Goal: Task Accomplishment & Management: Manage account settings

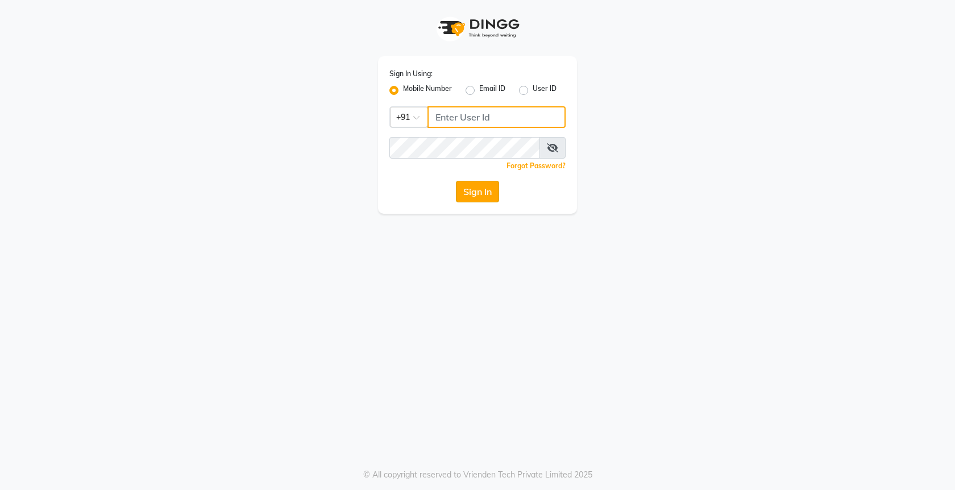
type input "9250497887"
click at [482, 193] on button "Sign In" at bounding box center [477, 192] width 43 height 22
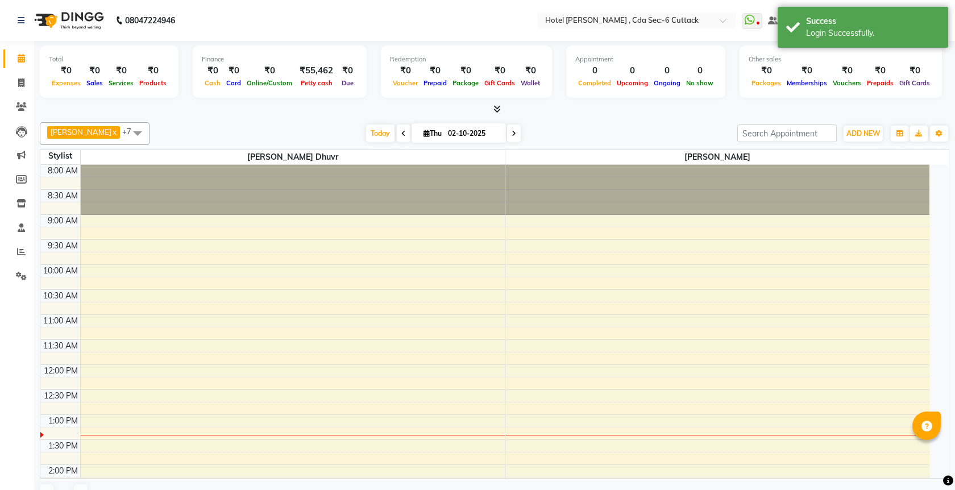
select select "en"
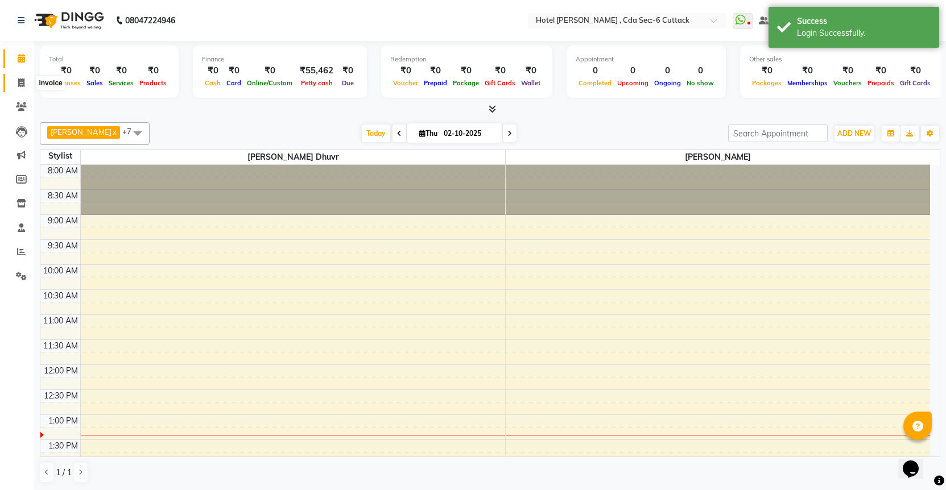
click at [21, 84] on icon at bounding box center [21, 82] width 6 height 9
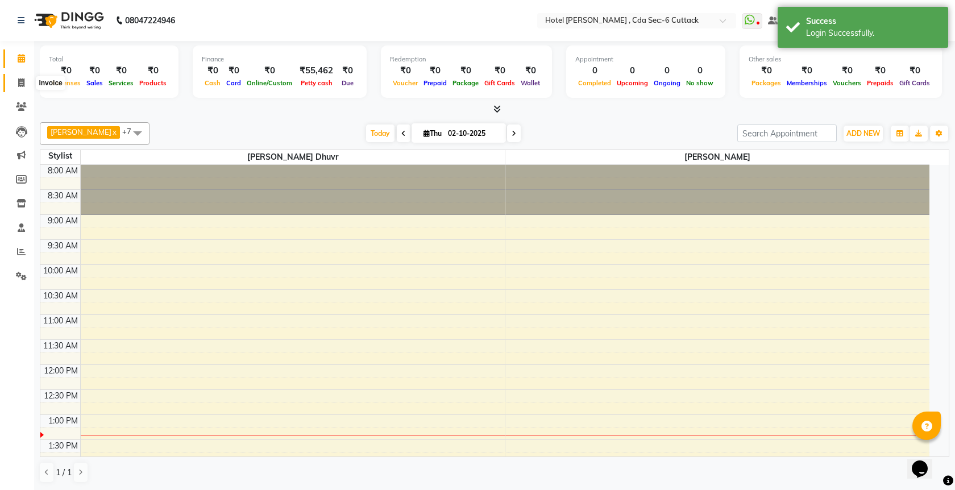
select select "service"
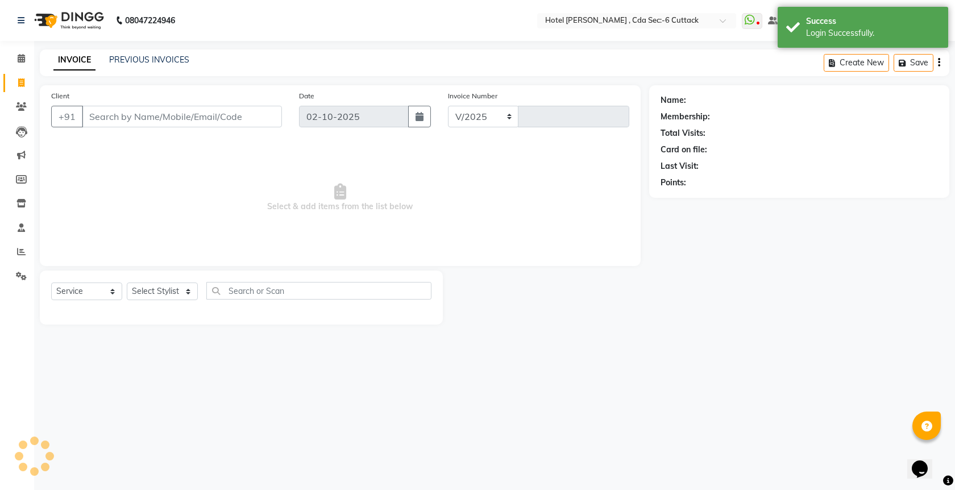
select select "7840"
type input "0358"
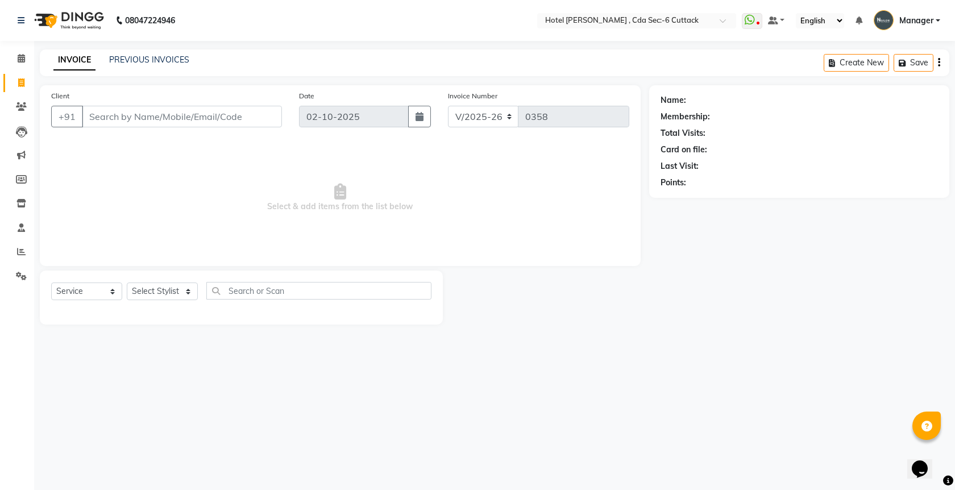
click at [315, 116] on input "02-10-2025" at bounding box center [354, 117] width 110 height 22
click at [148, 55] on link "PREVIOUS INVOICES" at bounding box center [149, 60] width 80 height 10
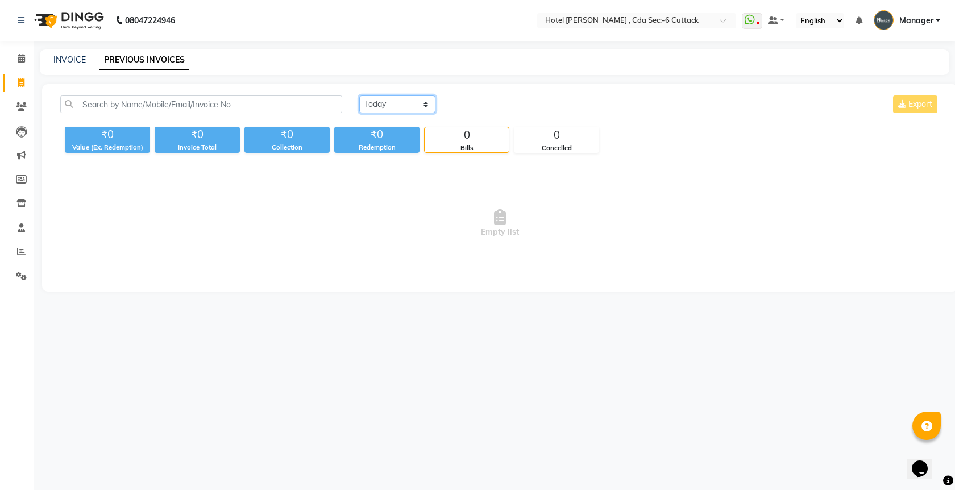
click at [411, 102] on select "Today Yesterday Custom Range" at bounding box center [397, 105] width 76 height 18
click at [359, 96] on select "Today Yesterday Custom Range" at bounding box center [397, 105] width 76 height 18
click at [418, 102] on select "Today Yesterday Custom Range" at bounding box center [397, 105] width 76 height 18
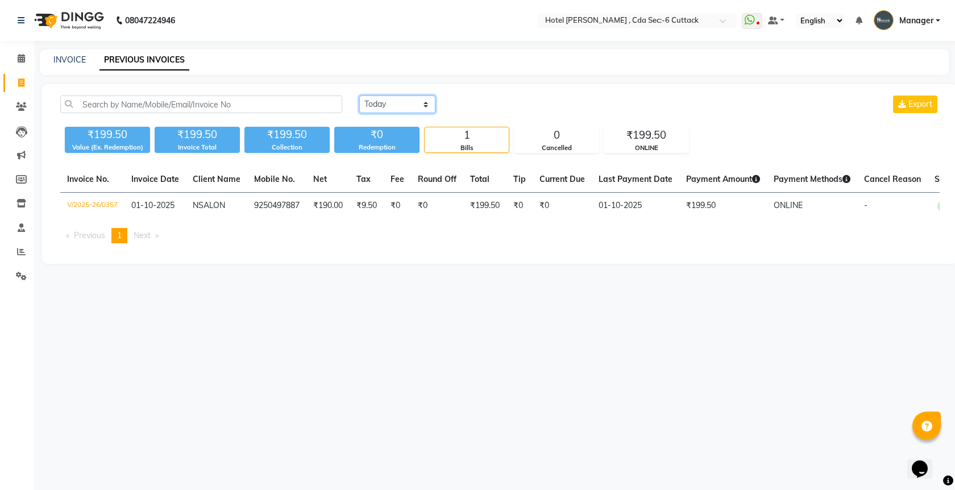
select select "range"
click at [359, 96] on select "Today Yesterday Custom Range" at bounding box center [397, 105] width 76 height 18
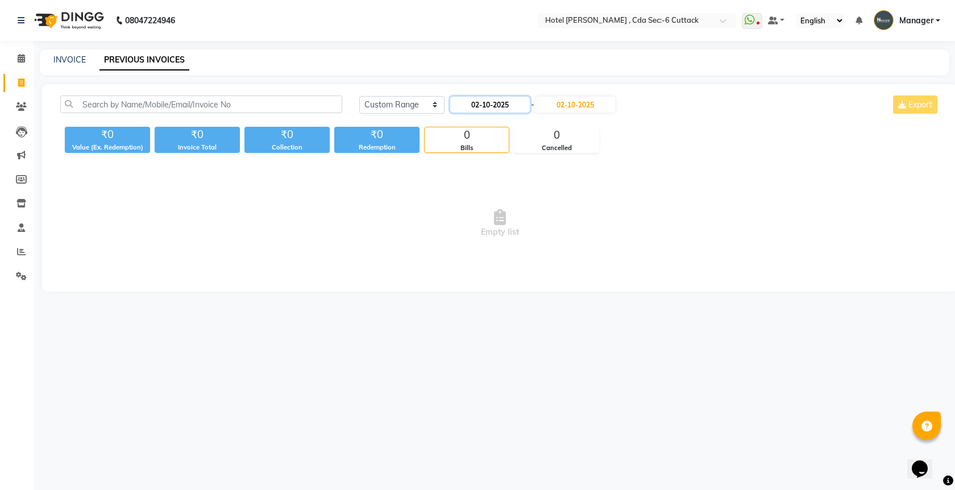
click at [477, 105] on input "02-10-2025" at bounding box center [490, 105] width 80 height 16
select select "10"
select select "2025"
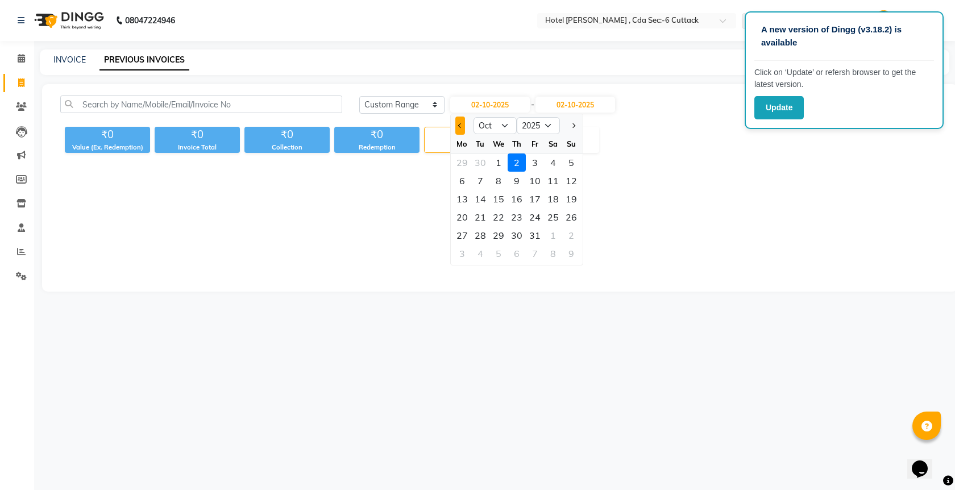
click at [458, 126] on button "Previous month" at bounding box center [460, 126] width 10 height 18
select select "9"
click at [495, 161] on div "3" at bounding box center [499, 163] width 18 height 18
type input "03-09-2025"
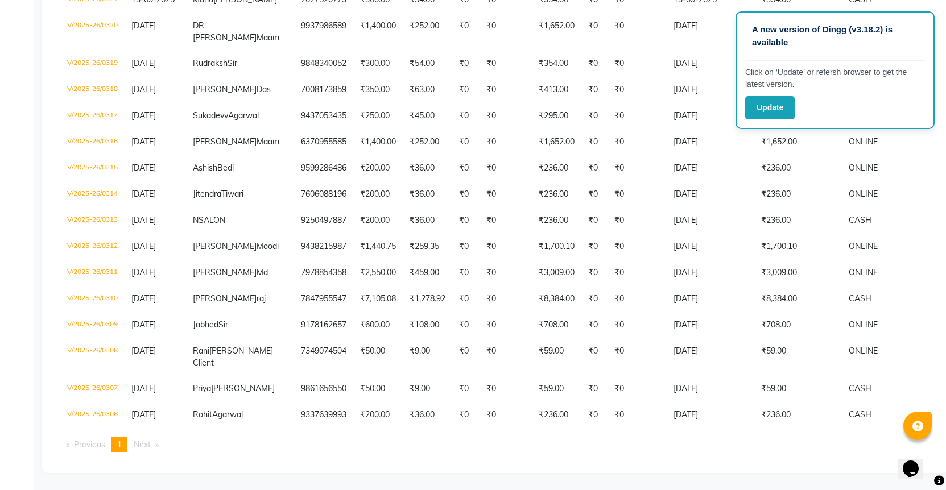
scroll to position [1431, 0]
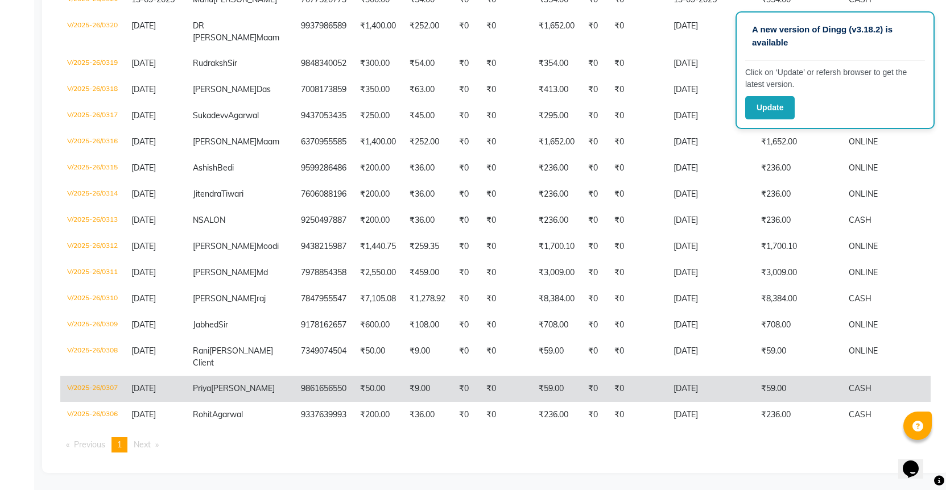
click at [102, 376] on td "V/2025-26/0307" at bounding box center [92, 389] width 64 height 26
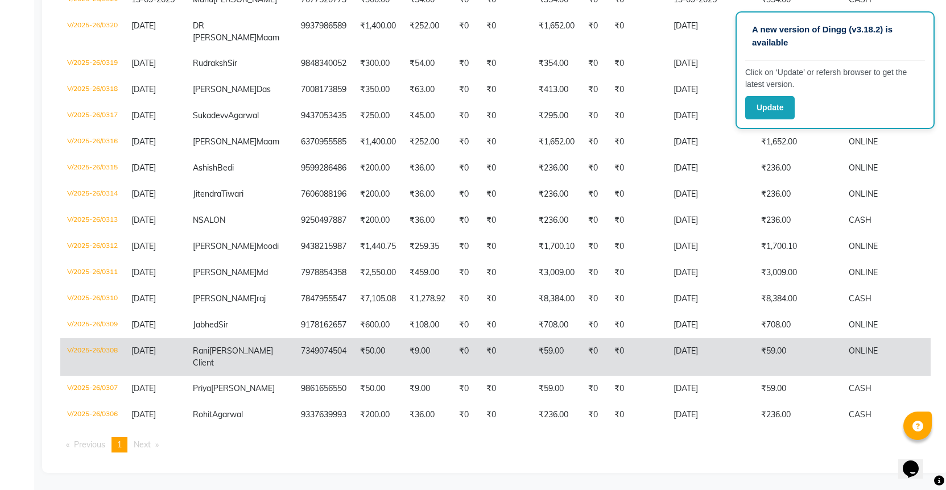
click at [118, 338] on td "V/2025-26/0308" at bounding box center [92, 357] width 64 height 38
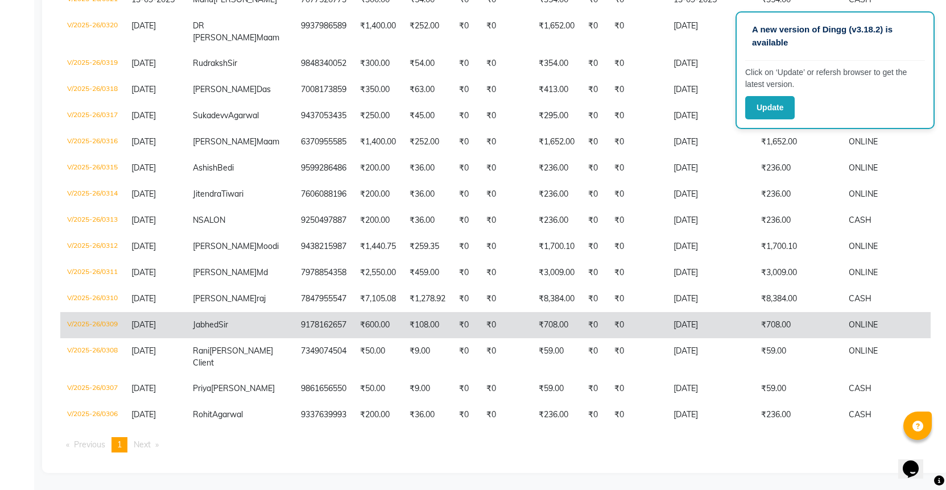
click at [103, 312] on td "V/2025-26/0309" at bounding box center [92, 325] width 64 height 26
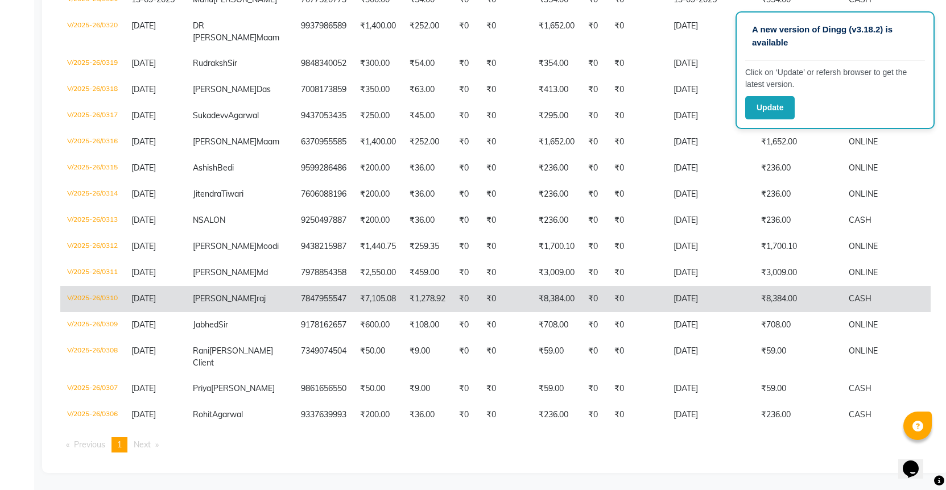
click at [97, 286] on td "V/2025-26/0310" at bounding box center [92, 299] width 64 height 26
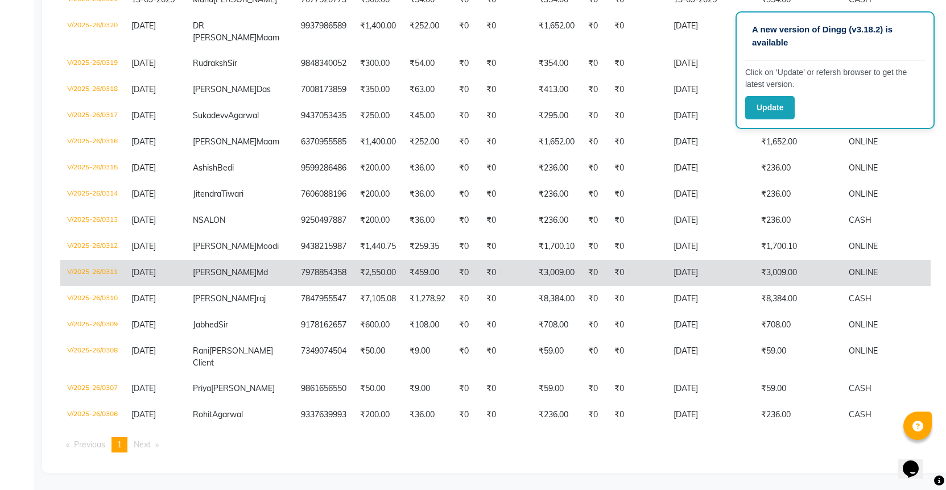
click at [90, 260] on td "V/2025-26/0311" at bounding box center [92, 273] width 64 height 26
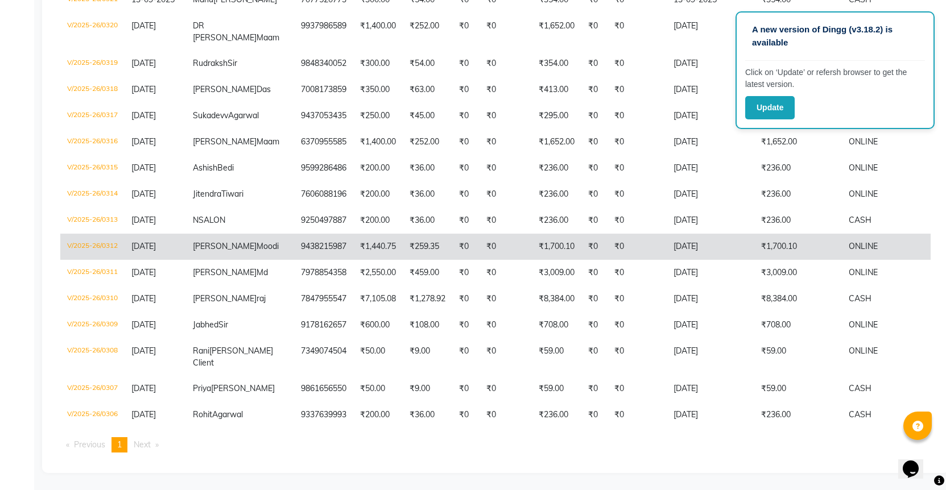
click at [103, 234] on td "V/2025-26/0312" at bounding box center [92, 247] width 64 height 26
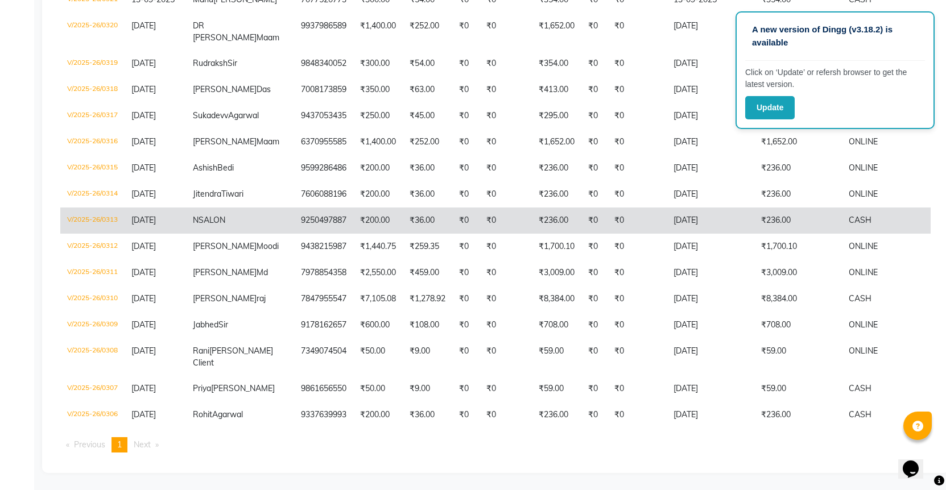
click at [101, 208] on td "V/2025-26/0313" at bounding box center [92, 221] width 64 height 26
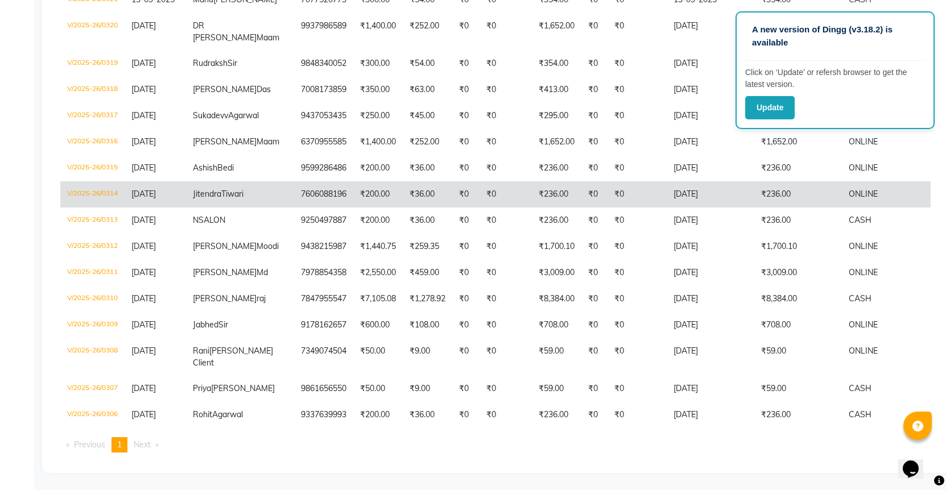
click at [99, 181] on td "V/2025-26/0314" at bounding box center [92, 194] width 64 height 26
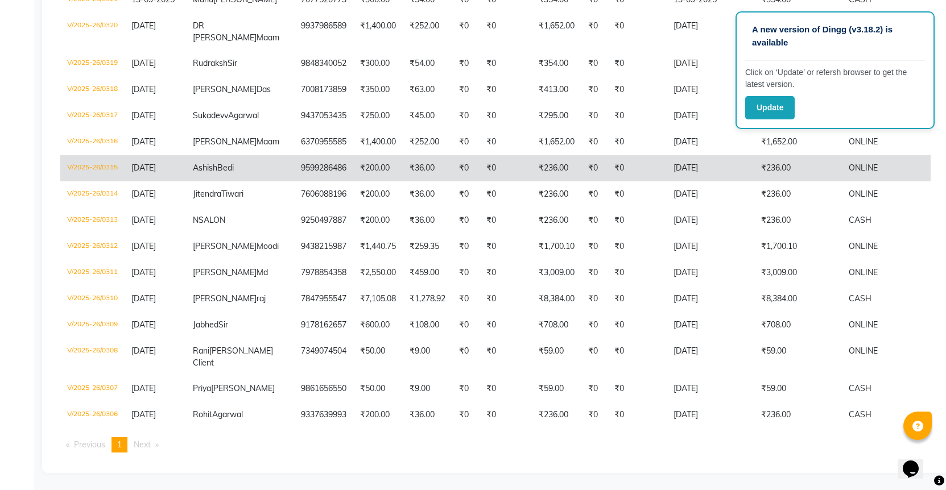
click at [97, 155] on td "V/2025-26/0315" at bounding box center [92, 168] width 64 height 26
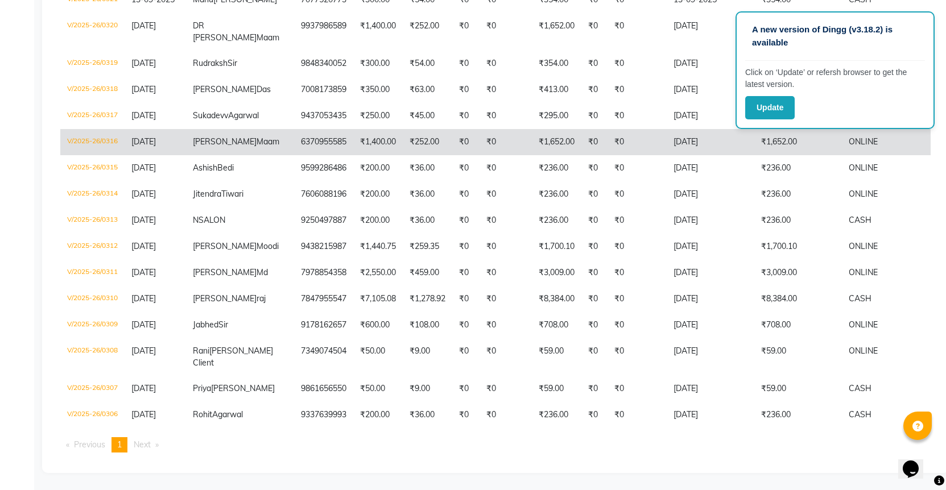
click at [97, 129] on td "V/2025-26/0316" at bounding box center [92, 142] width 64 height 26
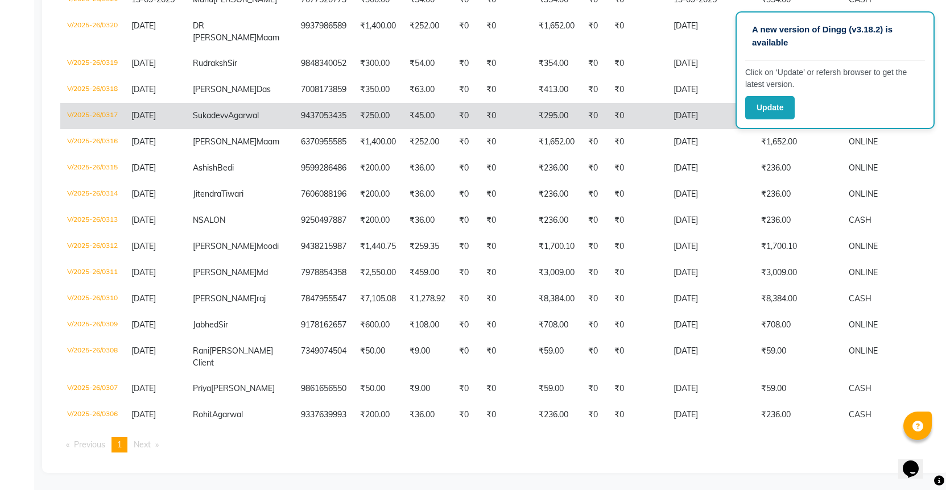
click at [86, 103] on td "V/2025-26/0317" at bounding box center [92, 116] width 64 height 26
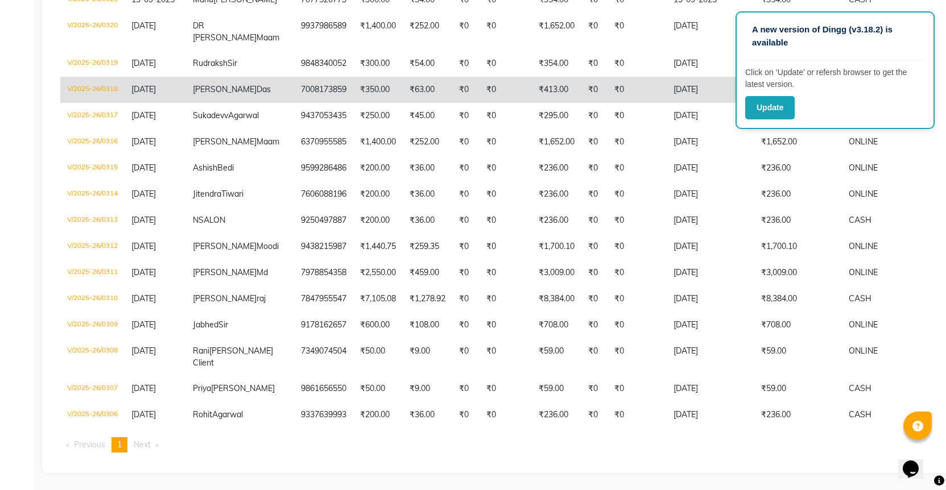
click at [92, 77] on td "V/2025-26/0318" at bounding box center [92, 90] width 64 height 26
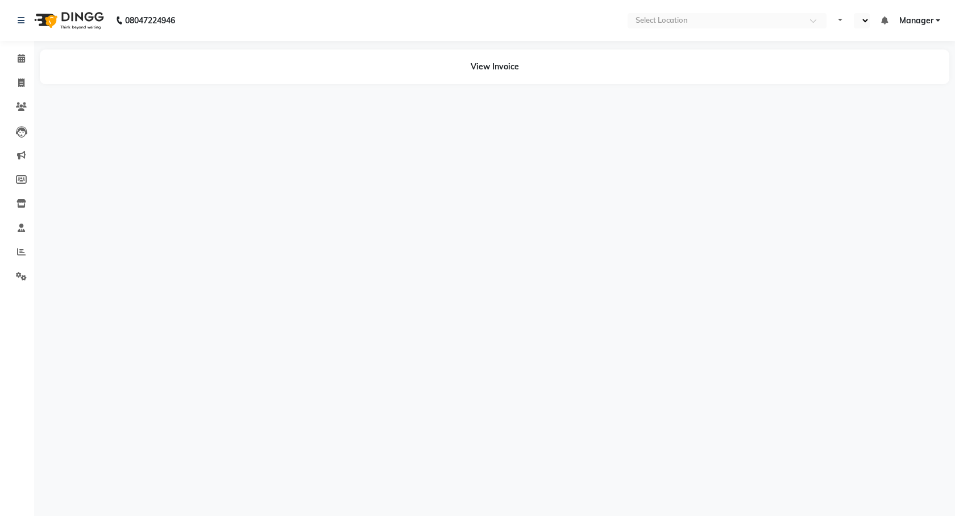
select select "en"
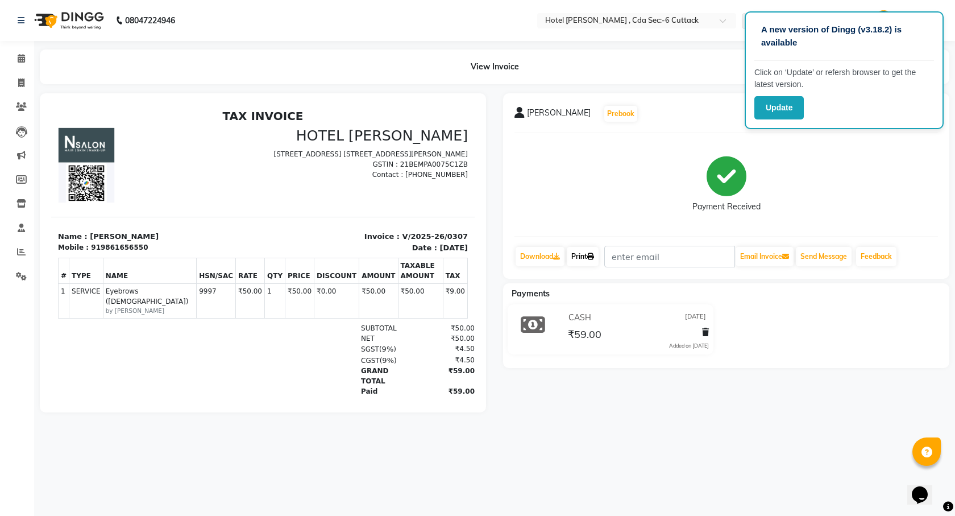
click at [593, 254] on icon at bounding box center [590, 256] width 7 height 7
drag, startPoint x: 0, startPoint y: 0, endPoint x: 592, endPoint y: 251, distance: 643.1
click at [592, 251] on link "Print" at bounding box center [583, 256] width 32 height 19
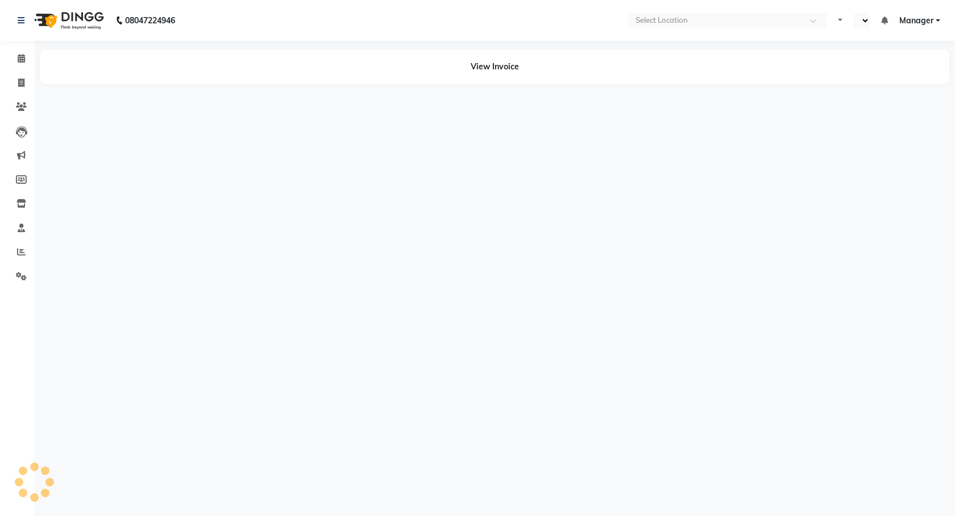
select select "en"
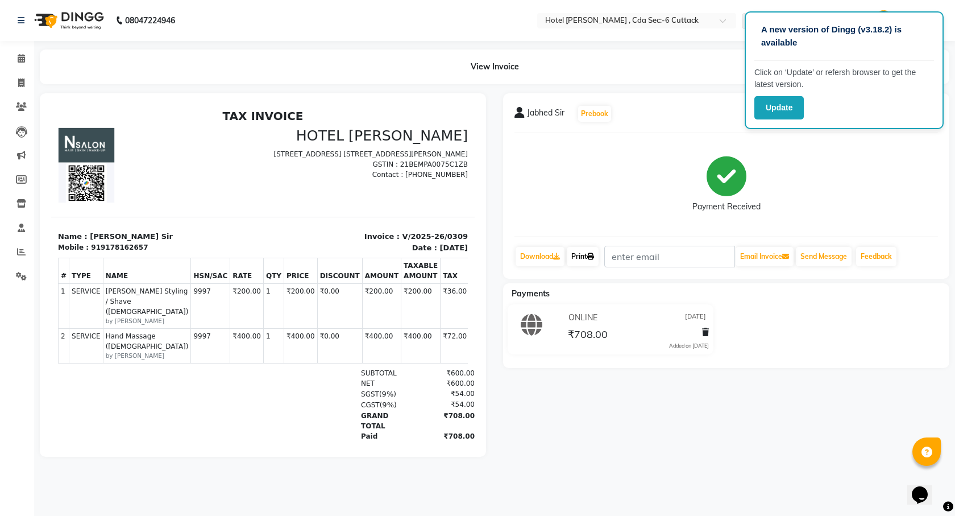
click at [590, 251] on link "Print" at bounding box center [583, 256] width 32 height 19
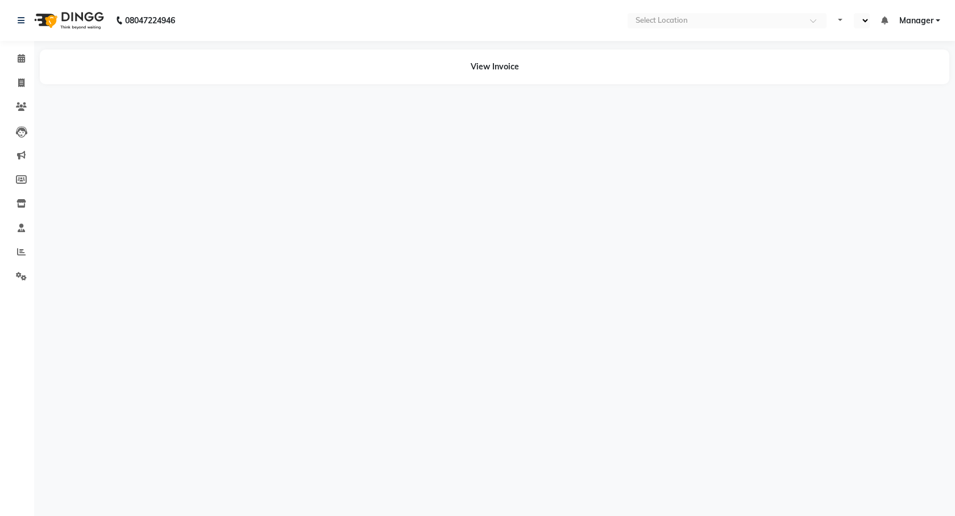
select select "en"
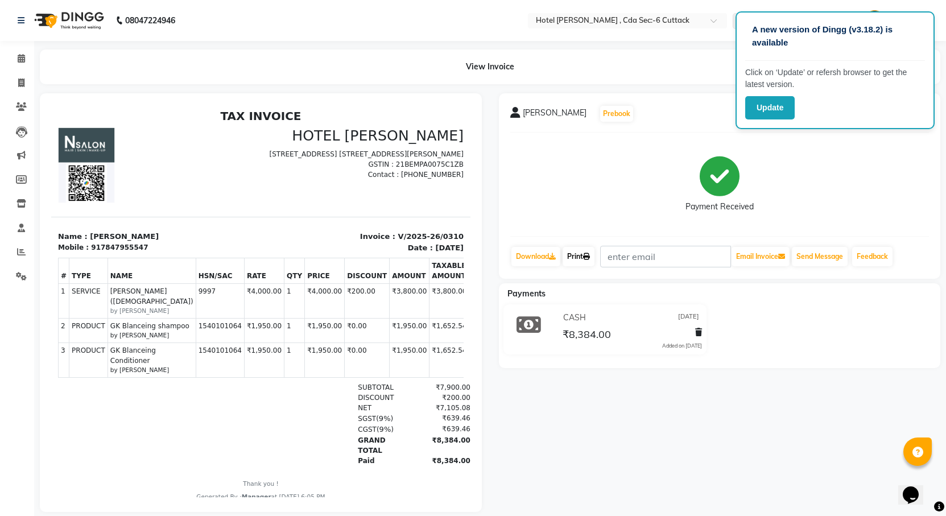
click at [583, 252] on link "Print" at bounding box center [578, 256] width 32 height 19
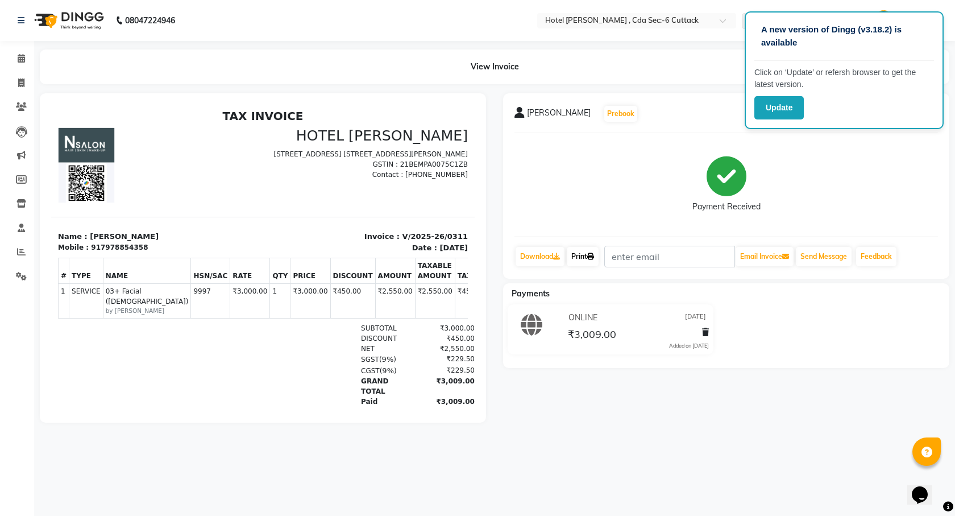
click at [588, 249] on link "Print" at bounding box center [583, 256] width 32 height 19
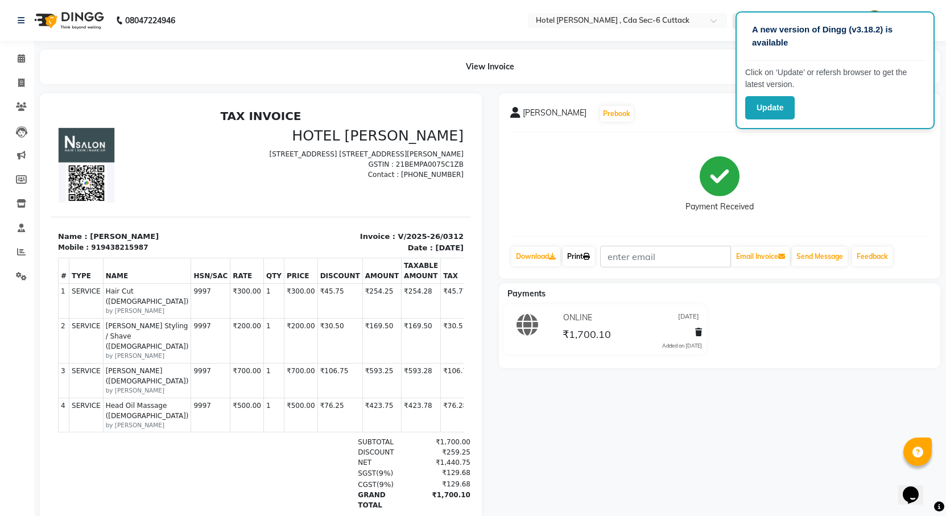
click at [583, 253] on link "Print" at bounding box center [578, 256] width 32 height 19
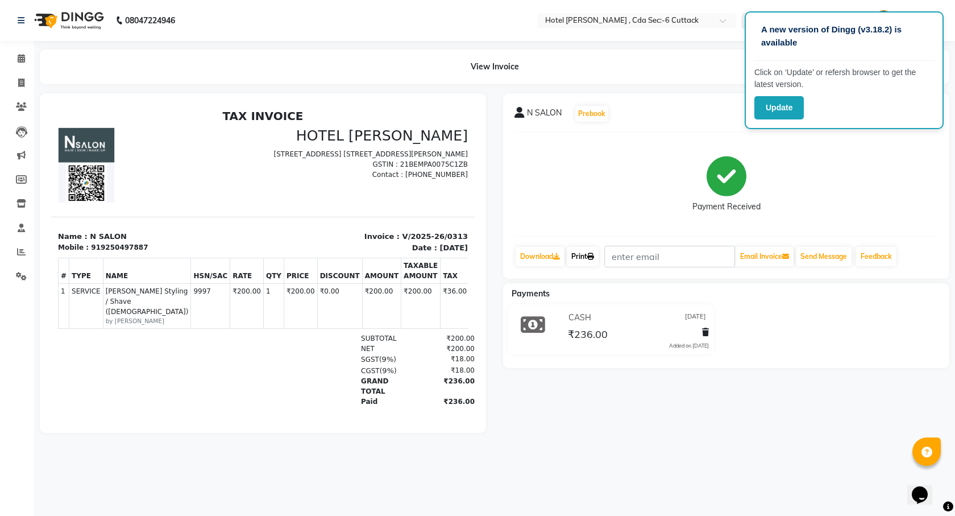
click at [582, 252] on link "Print" at bounding box center [583, 256] width 32 height 19
click at [588, 250] on link "Print" at bounding box center [583, 256] width 32 height 19
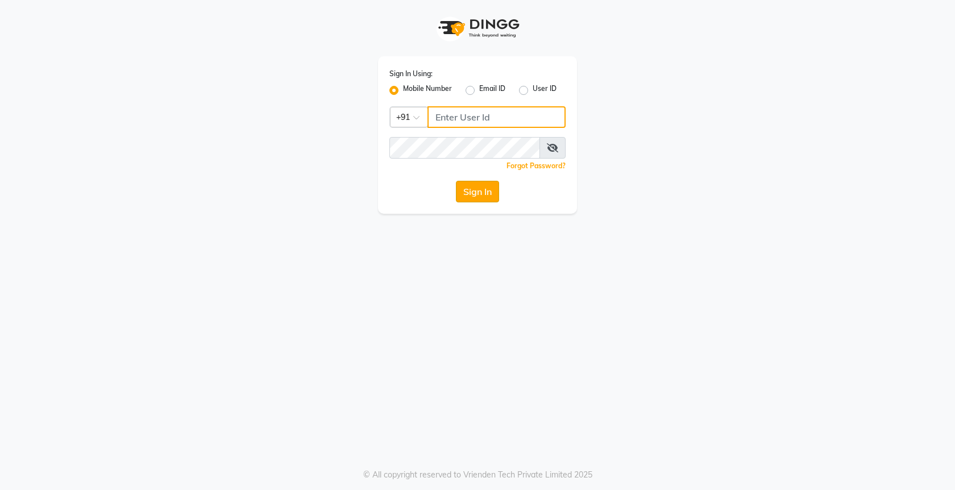
type input "9250497887"
click at [480, 198] on button "Sign In" at bounding box center [477, 192] width 43 height 22
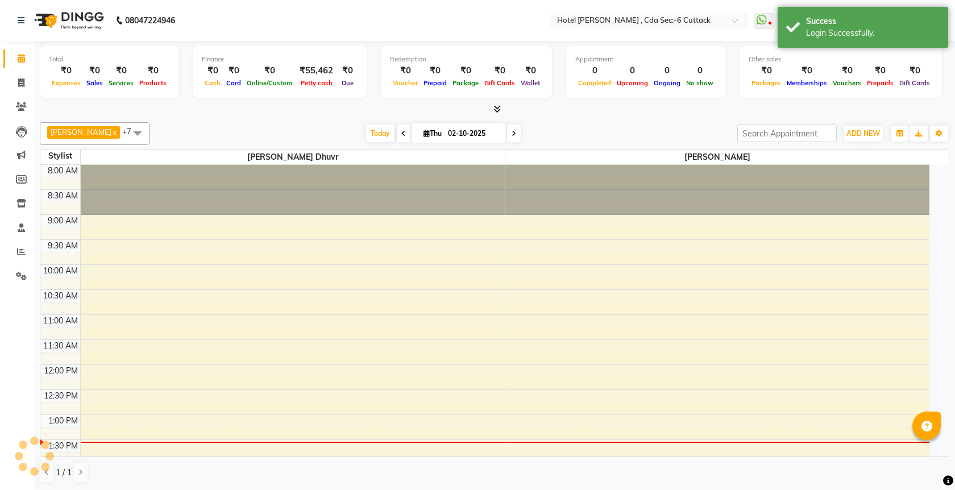
select select "en"
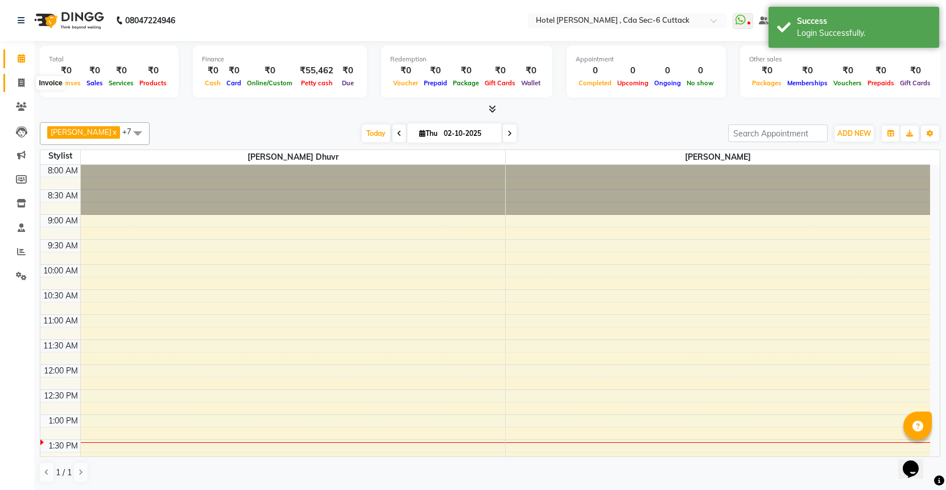
click at [19, 77] on span at bounding box center [21, 83] width 20 height 13
select select "service"
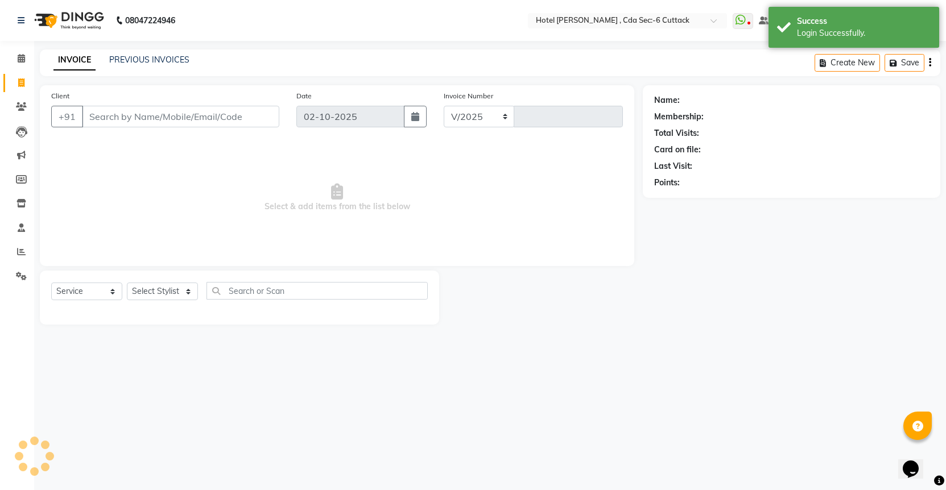
select select "7840"
type input "0358"
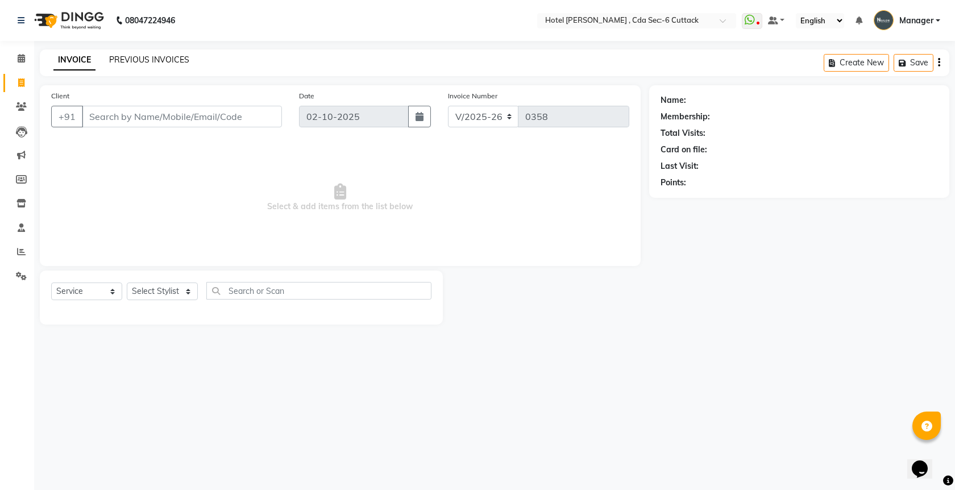
click at [156, 55] on link "PREVIOUS INVOICES" at bounding box center [149, 60] width 80 height 10
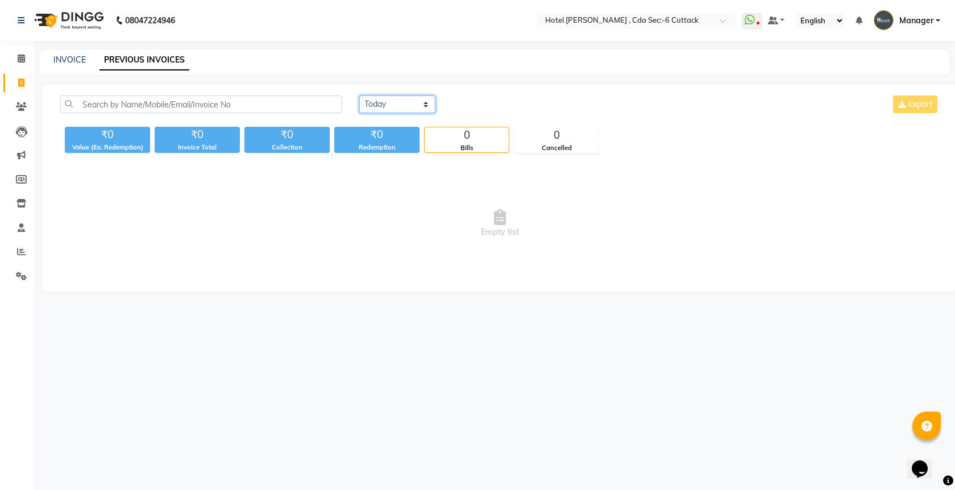
click at [399, 105] on select "Today Yesterday Custom Range" at bounding box center [397, 105] width 76 height 18
select select "range"
click at [359, 96] on select "Today Yesterday Custom Range" at bounding box center [397, 105] width 76 height 18
click at [495, 100] on input "02-10-2025" at bounding box center [490, 105] width 80 height 16
select select "10"
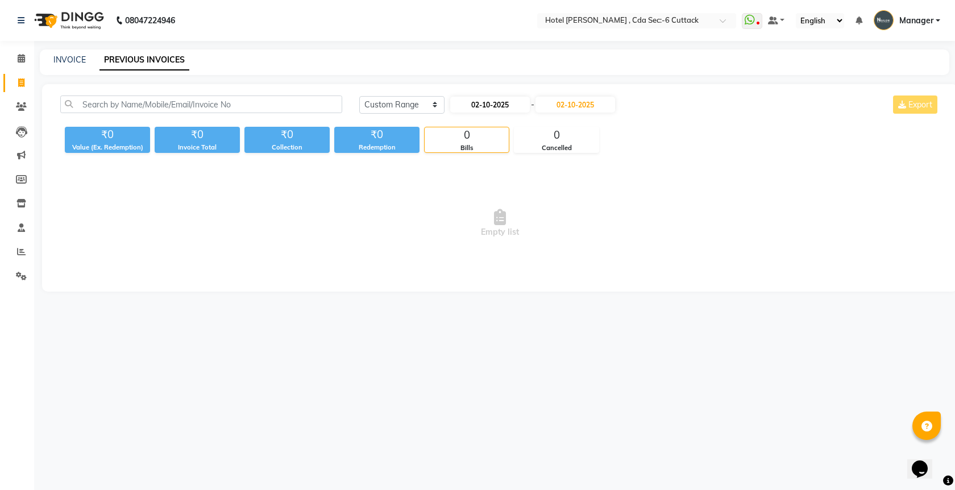
select select "2025"
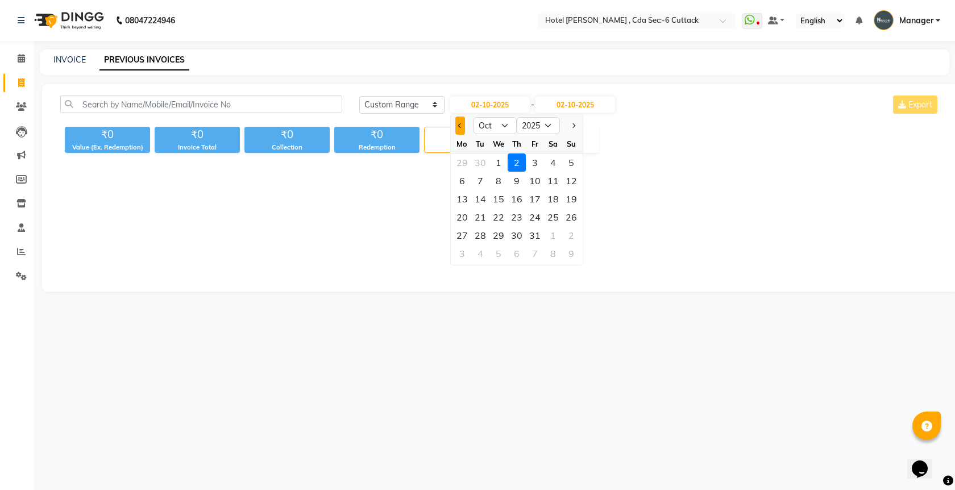
click at [456, 124] on button "Previous month" at bounding box center [460, 126] width 10 height 18
select select "9"
click at [502, 165] on div "3" at bounding box center [499, 163] width 18 height 18
type input "03-09-2025"
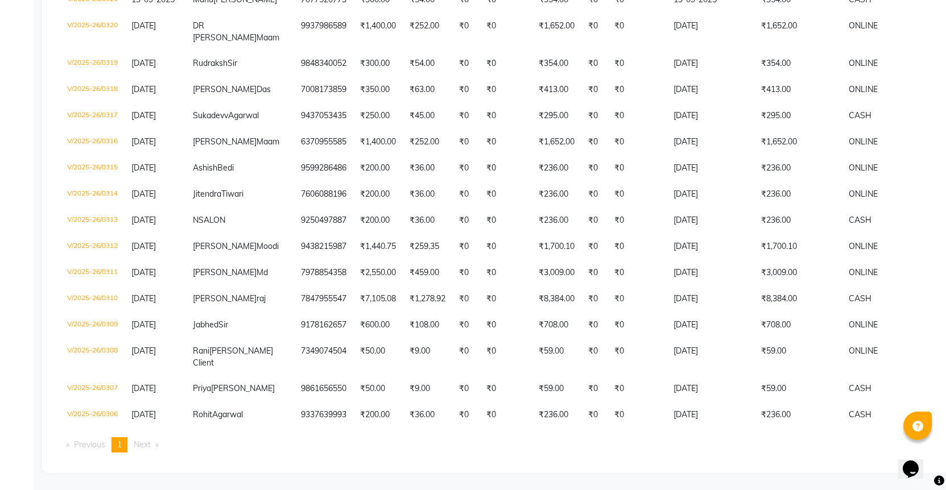
scroll to position [1425, 0]
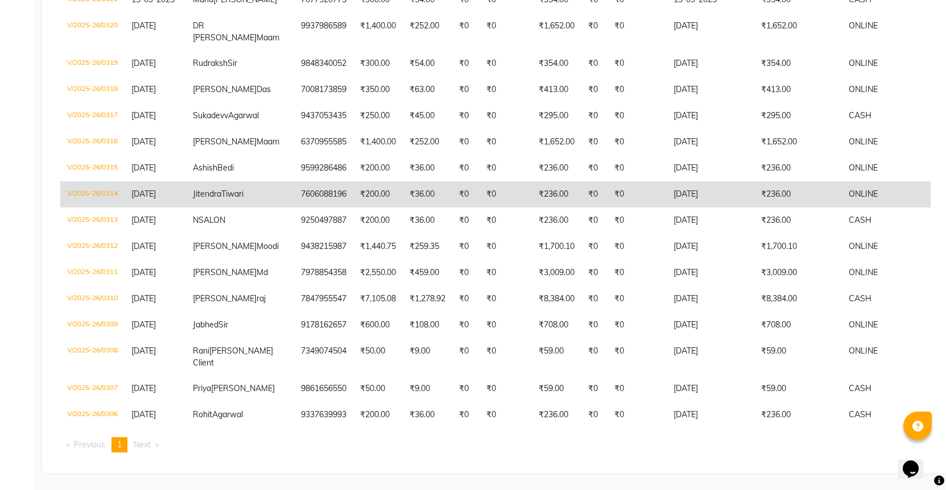
click at [107, 181] on td "V/2025-26/0314" at bounding box center [92, 194] width 64 height 26
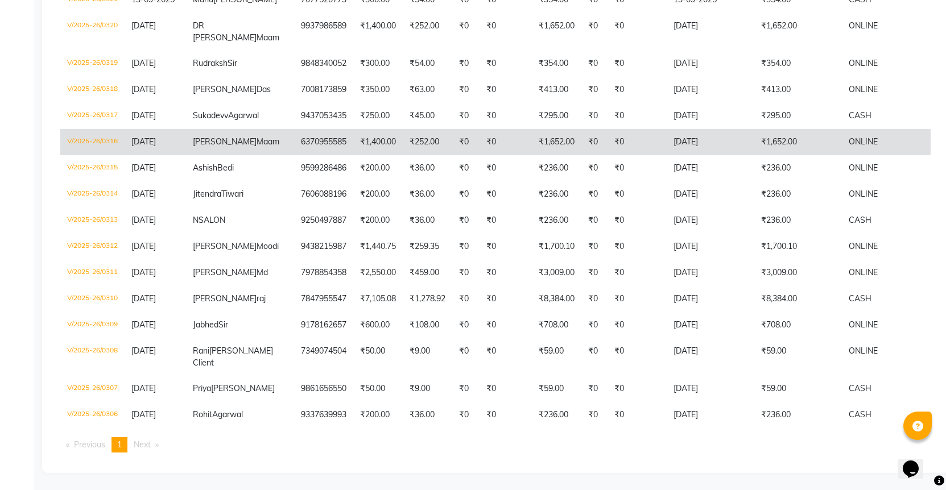
click at [100, 129] on td "V/2025-26/0316" at bounding box center [92, 142] width 64 height 26
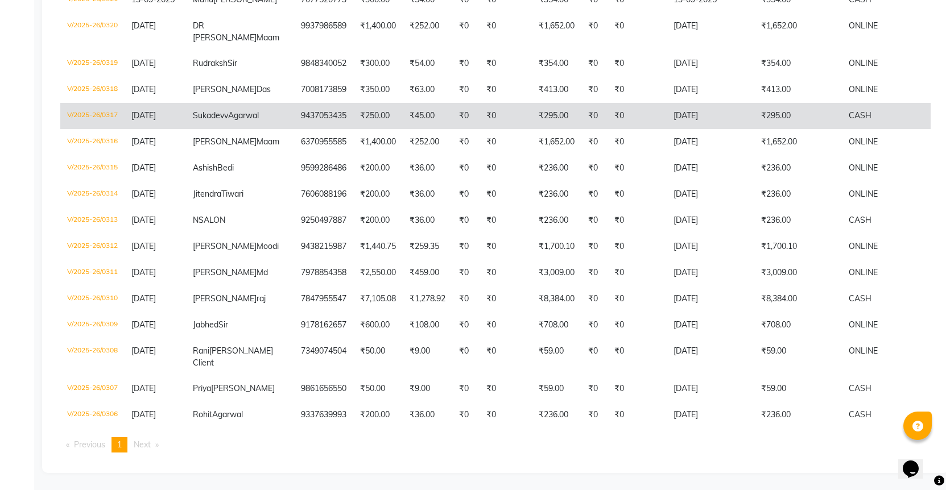
click at [103, 103] on td "V/2025-26/0317" at bounding box center [92, 116] width 64 height 26
click at [102, 103] on td "V/2025-26/0317" at bounding box center [92, 116] width 64 height 26
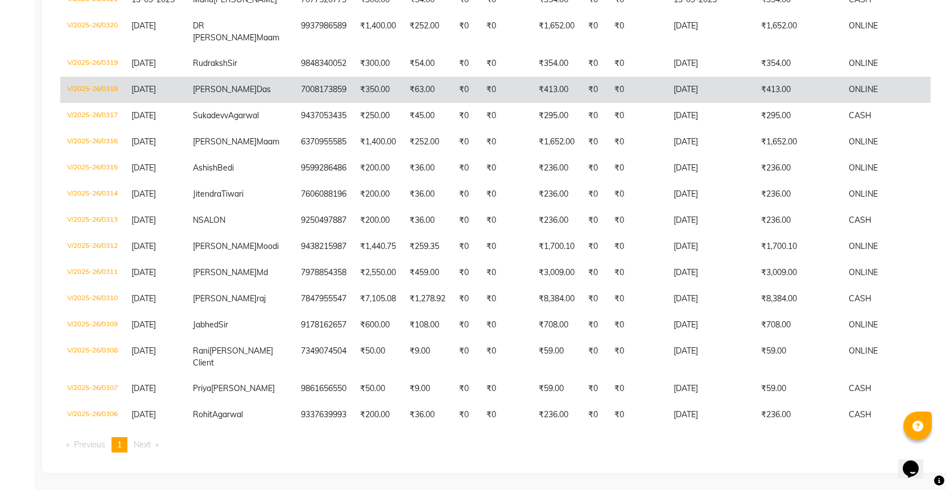
click at [96, 77] on td "V/2025-26/0318" at bounding box center [92, 90] width 64 height 26
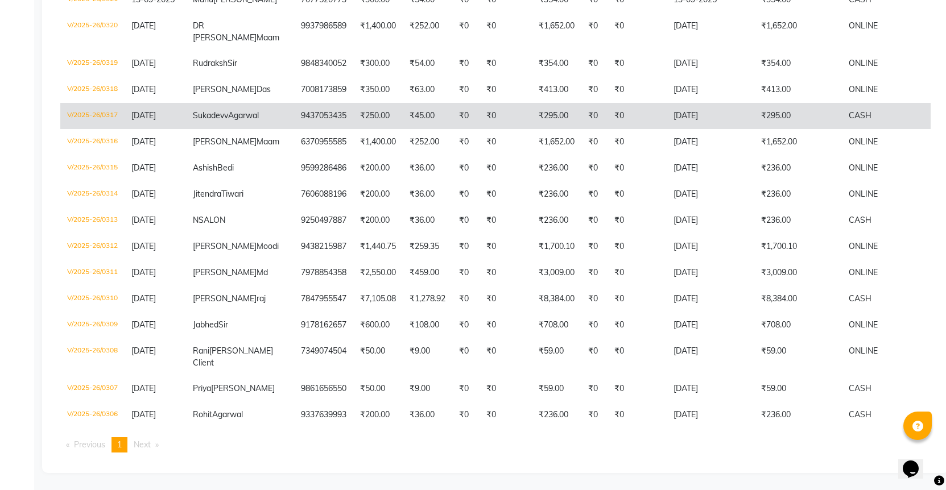
scroll to position [1320, 0]
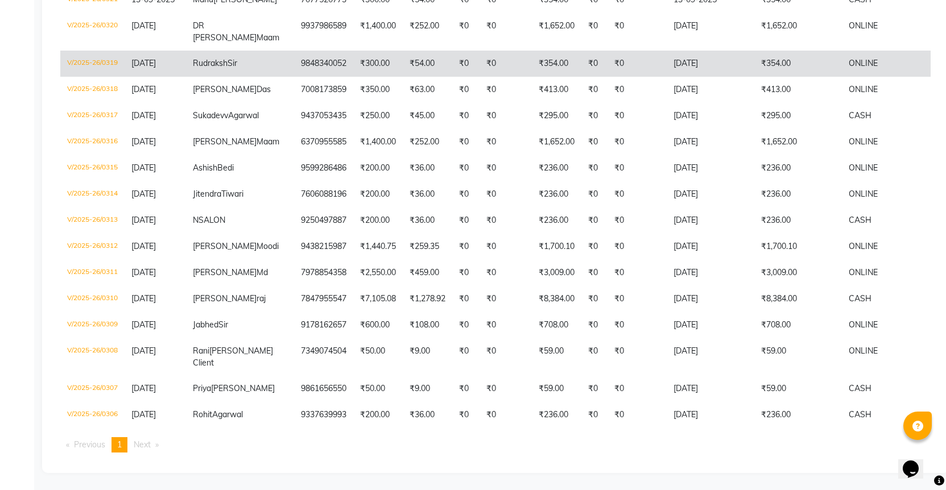
click at [101, 77] on td "V/2025-26/0319" at bounding box center [92, 64] width 64 height 26
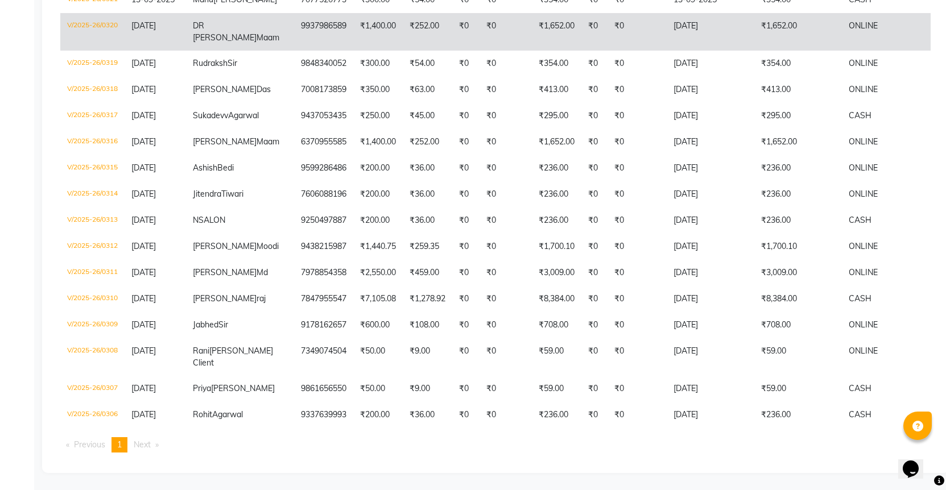
click at [111, 51] on td "V/2025-26/0320" at bounding box center [92, 32] width 64 height 38
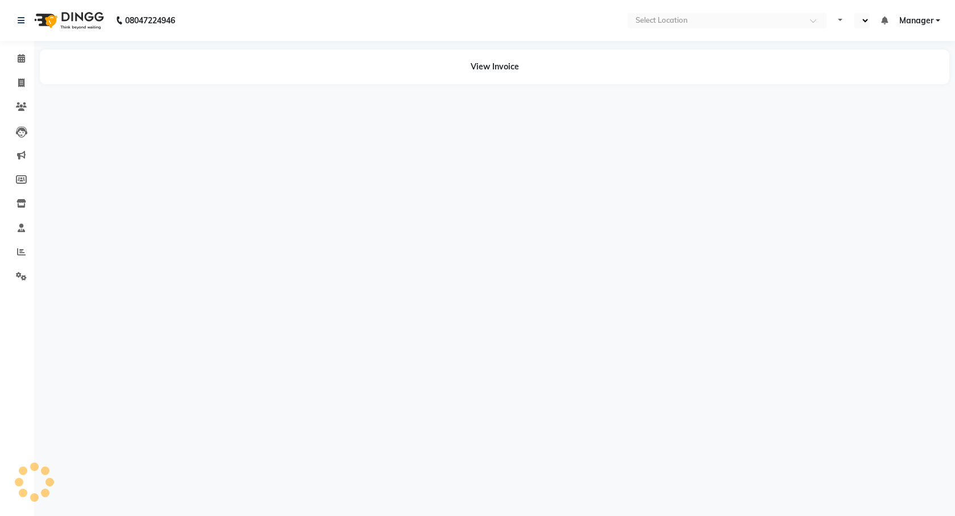
select select "en"
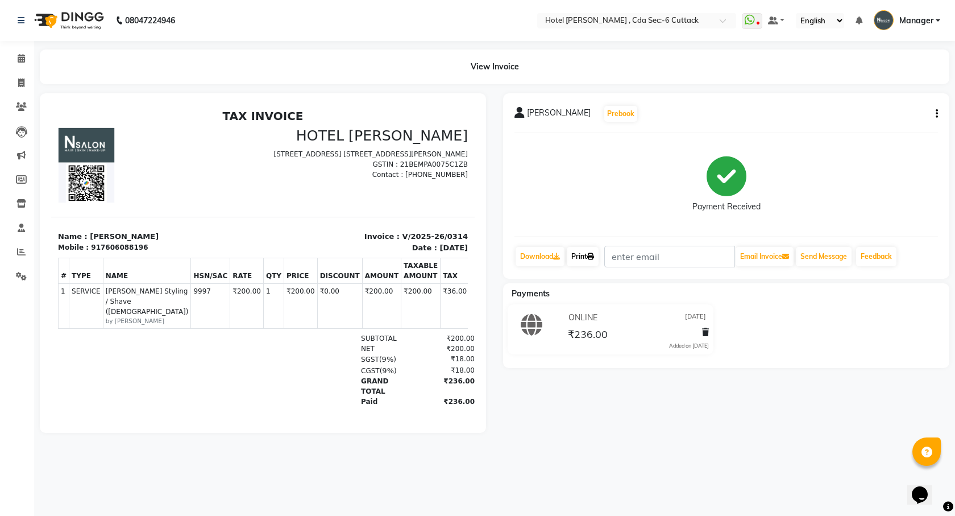
click at [583, 253] on link "Print" at bounding box center [583, 256] width 32 height 19
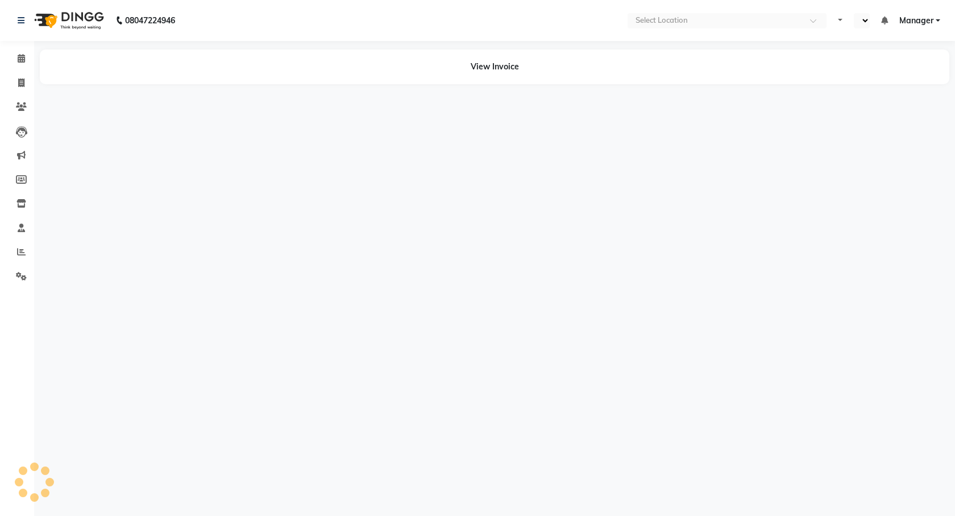
select select "en"
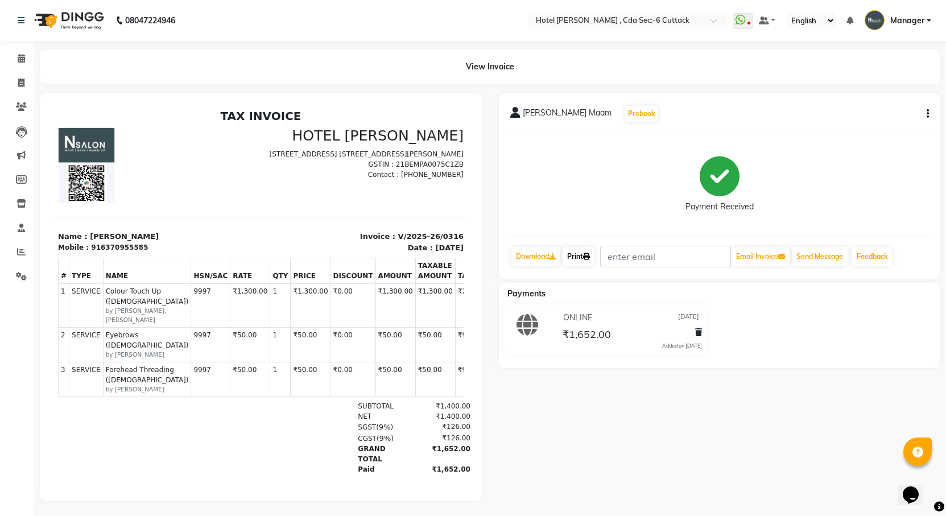
click at [581, 250] on link "Print" at bounding box center [578, 256] width 32 height 19
click at [44, 73] on div "View Invoice" at bounding box center [490, 66] width 900 height 35
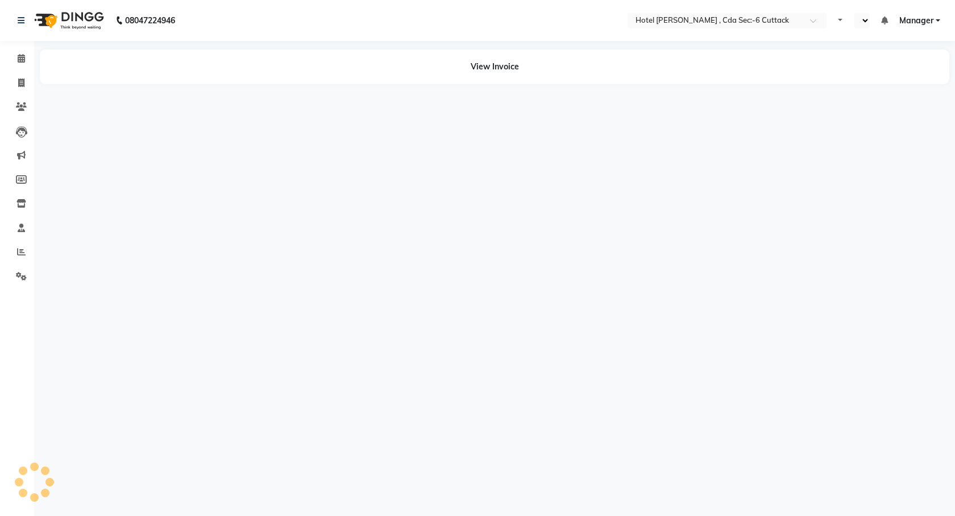
select select "en"
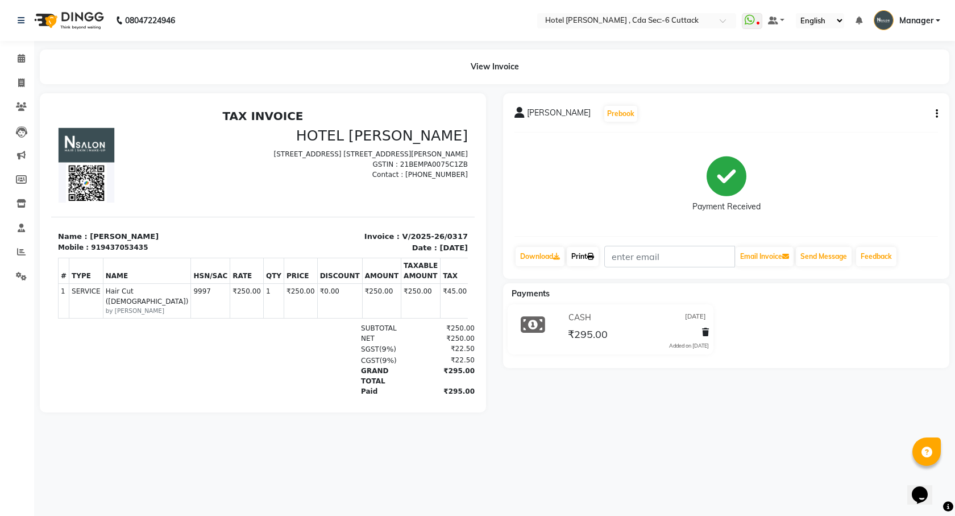
click at [591, 259] on icon at bounding box center [590, 256] width 7 height 7
click at [35, 42] on div "08047224946 Select Location × [GEOGRAPHIC_DATA][PERSON_NAME] , Cda Sec:-6 Cutta…" at bounding box center [477, 258] width 955 height 516
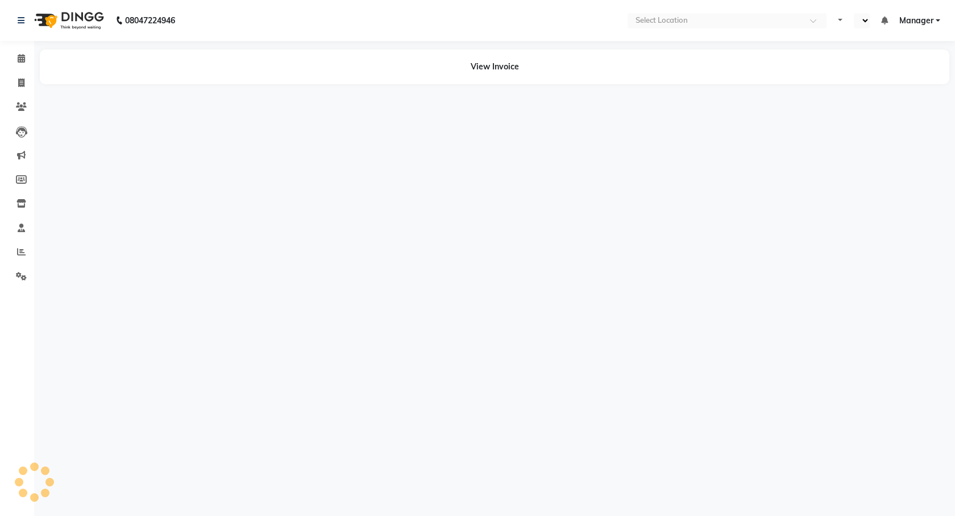
select select "en"
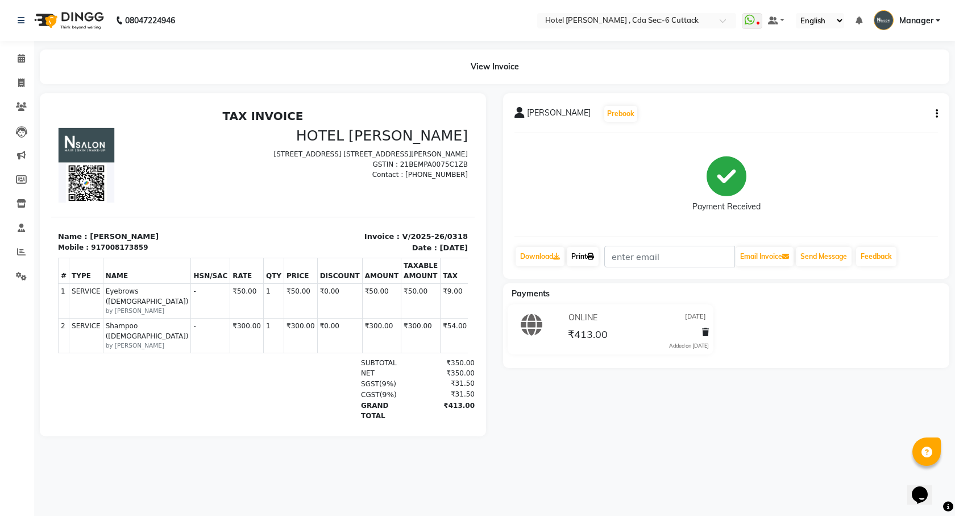
click at [592, 258] on icon at bounding box center [590, 256] width 7 height 7
click at [39, 84] on main "View Invoice [PERSON_NAME] Prebook Payment Received Download Print Email Invoic…" at bounding box center [494, 251] width 921 height 404
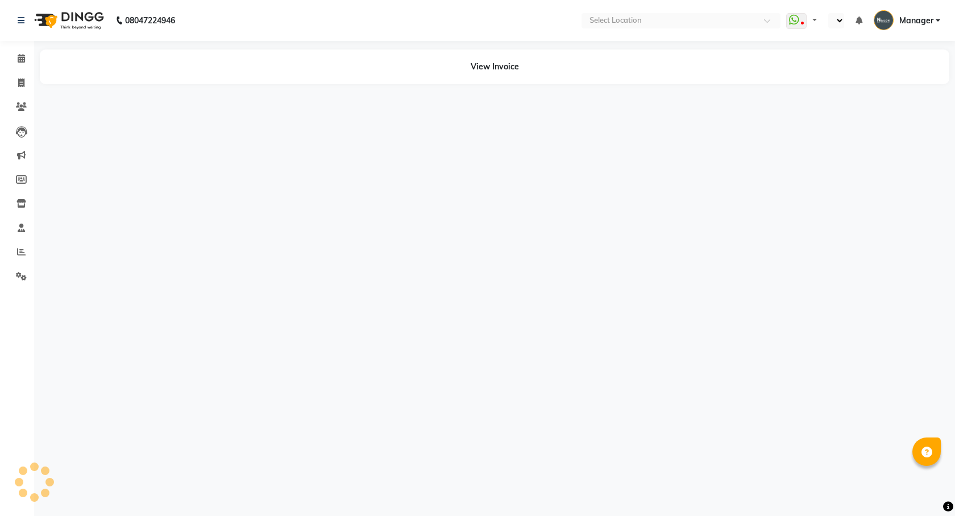
select select "en"
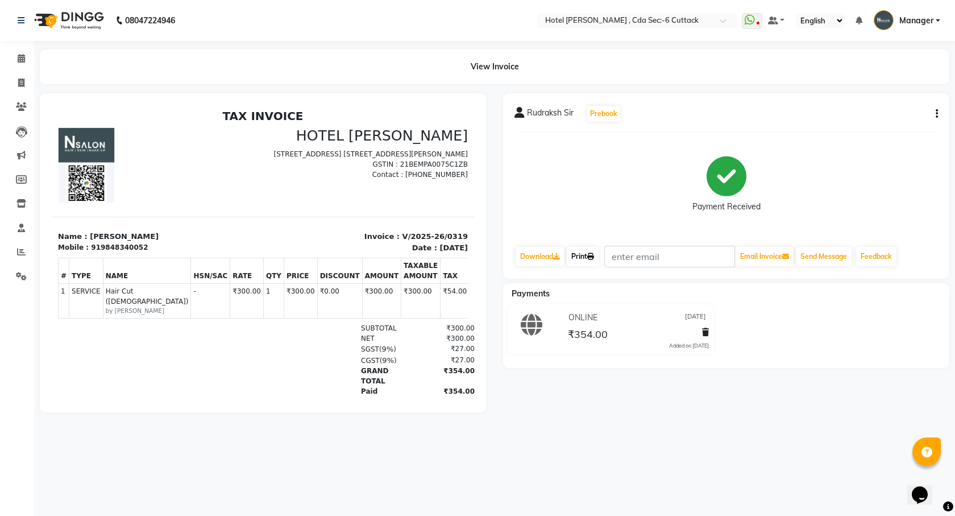
click at [592, 255] on icon at bounding box center [590, 256] width 7 height 7
click at [30, 35] on img at bounding box center [68, 21] width 78 height 32
